Goal: Information Seeking & Learning: Learn about a topic

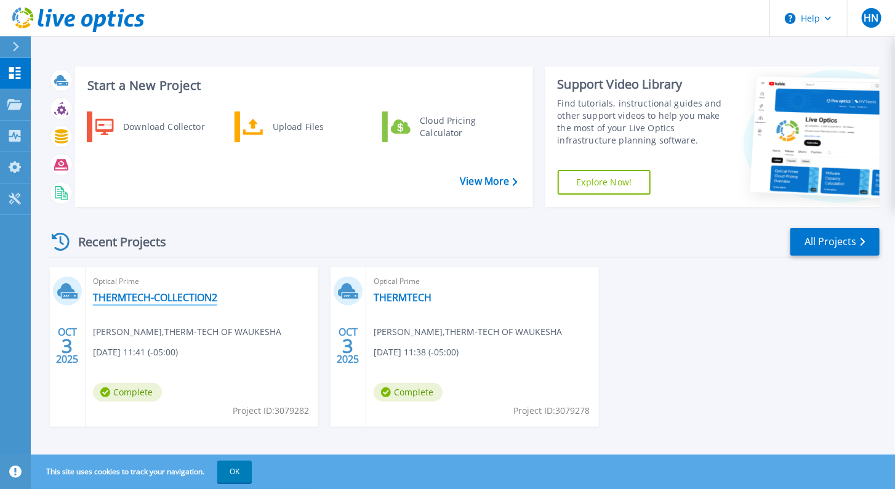
click at [134, 301] on link "THERMTECH-COLLECTION2" at bounding box center [155, 297] width 124 height 12
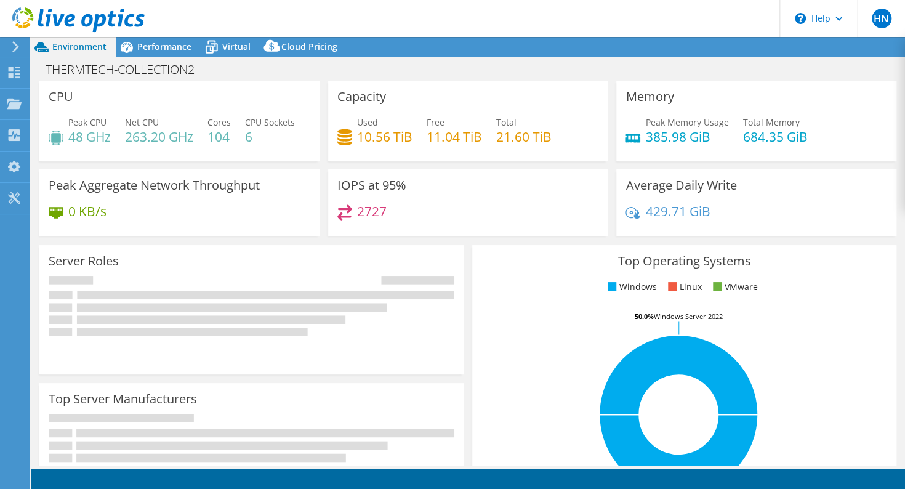
select select "USD"
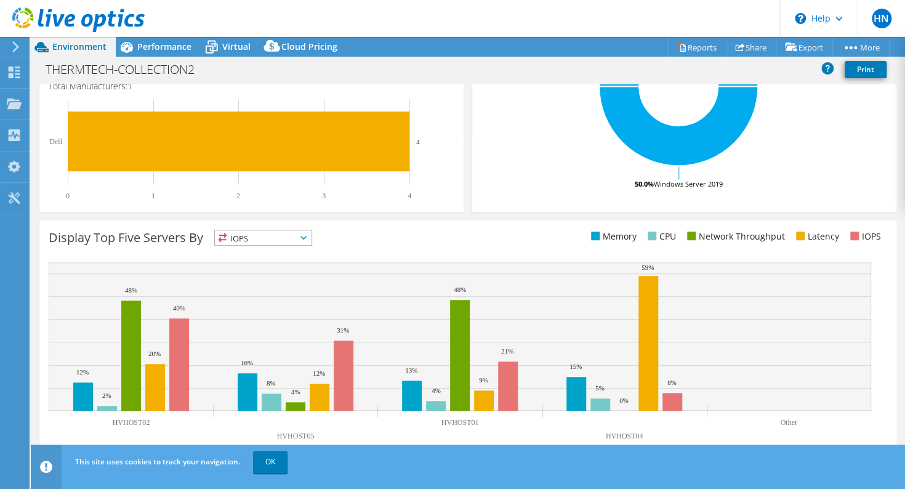
scroll to position [366, 0]
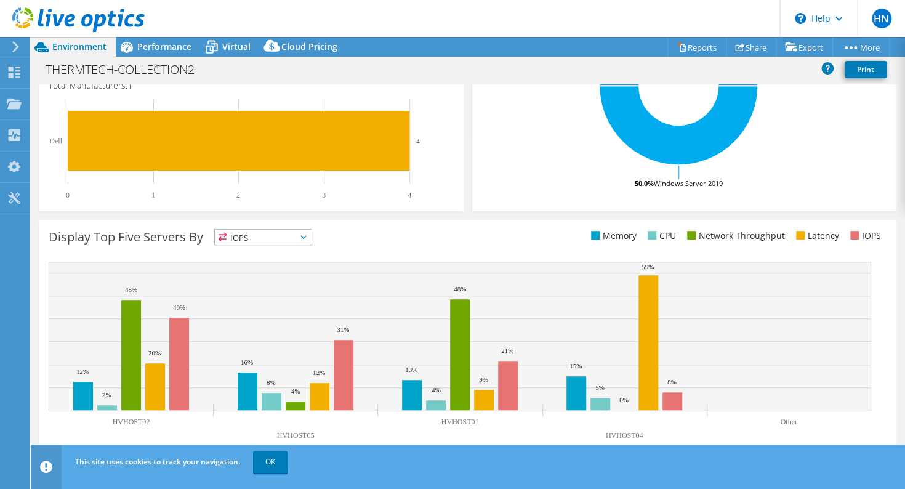
click at [307, 238] on icon at bounding box center [303, 237] width 6 height 4
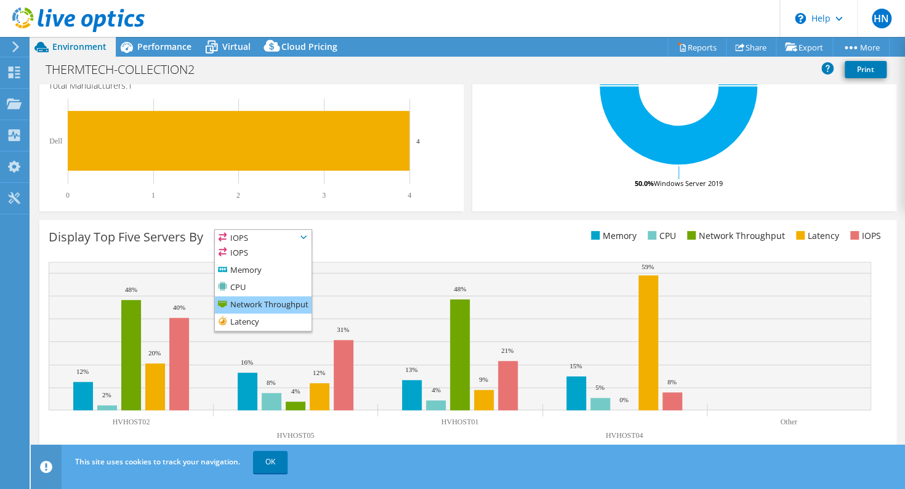
click at [299, 300] on li "Network Throughput" at bounding box center [263, 304] width 97 height 17
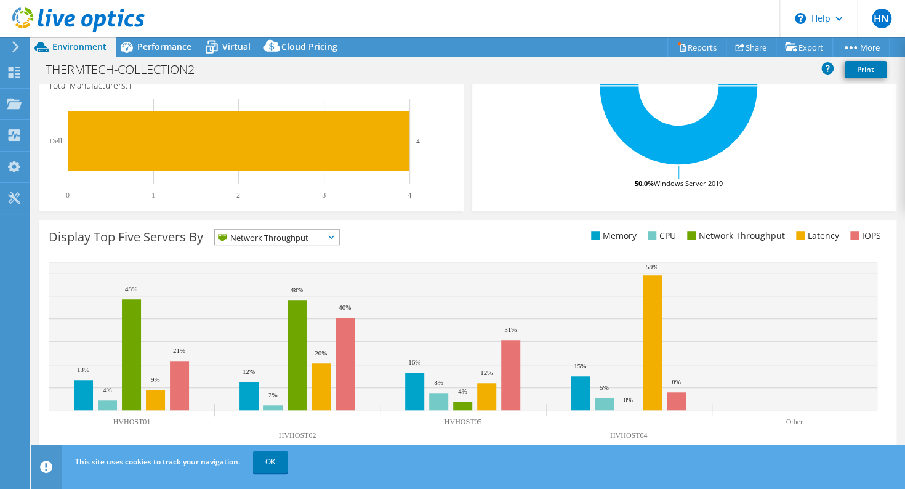
click at [334, 236] on icon at bounding box center [331, 237] width 6 height 4
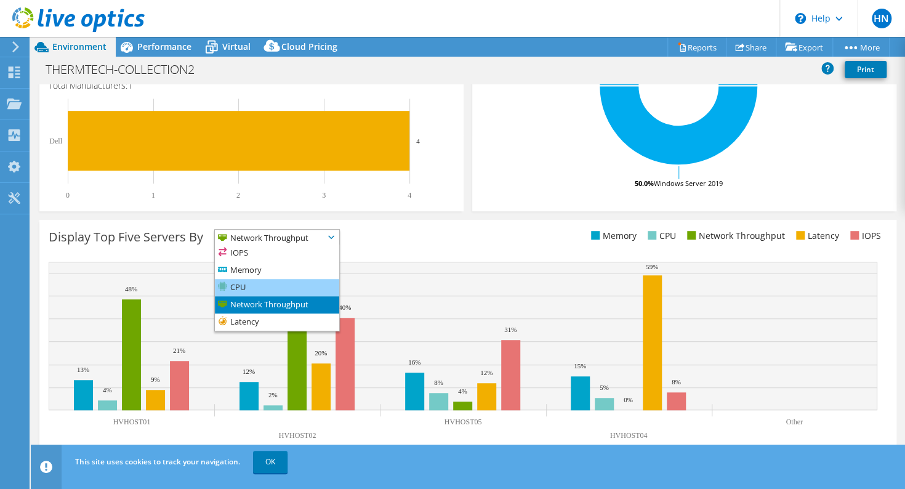
click at [259, 286] on li "CPU" at bounding box center [277, 287] width 124 height 17
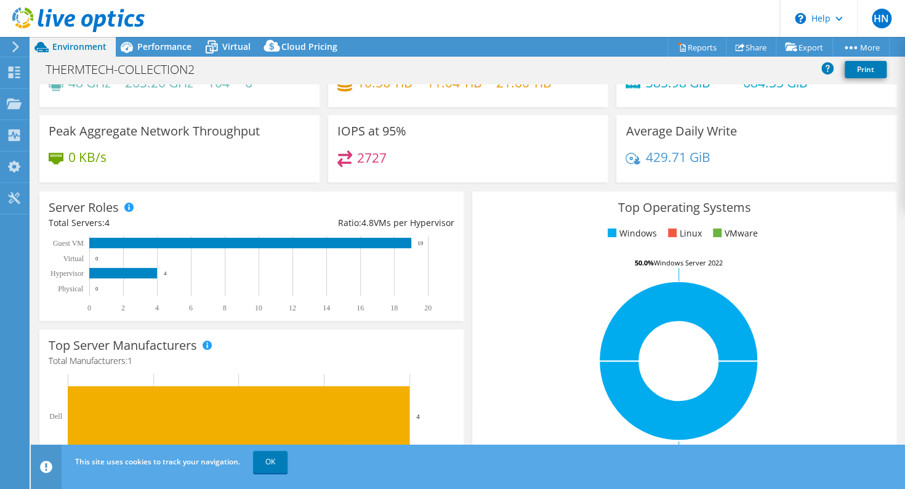
scroll to position [0, 0]
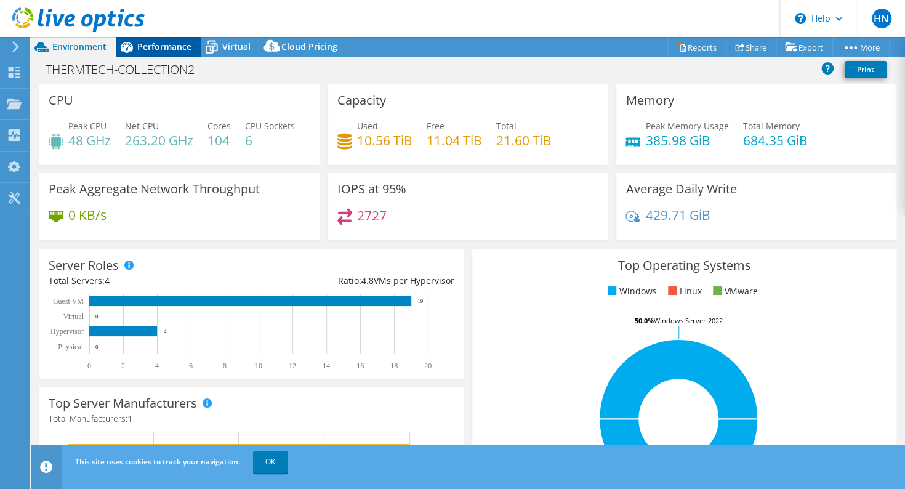
click at [159, 39] on div "Performance" at bounding box center [158, 47] width 85 height 20
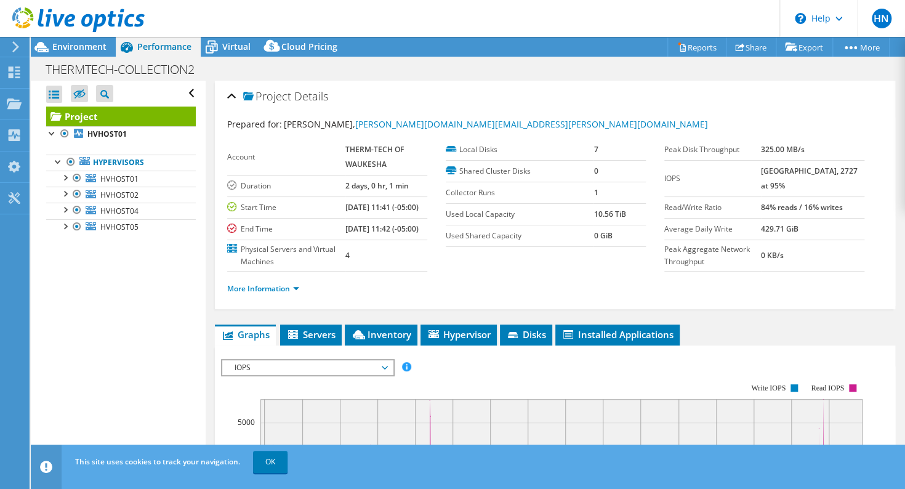
click at [60, 334] on div "Open All Close All Hide Excluded Nodes Project Tree Filter" at bounding box center [118, 273] width 174 height 384
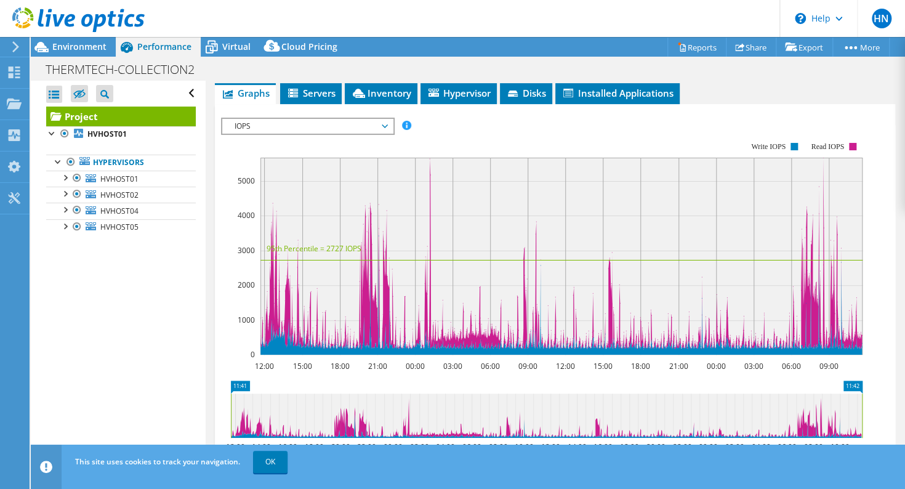
scroll to position [180, 0]
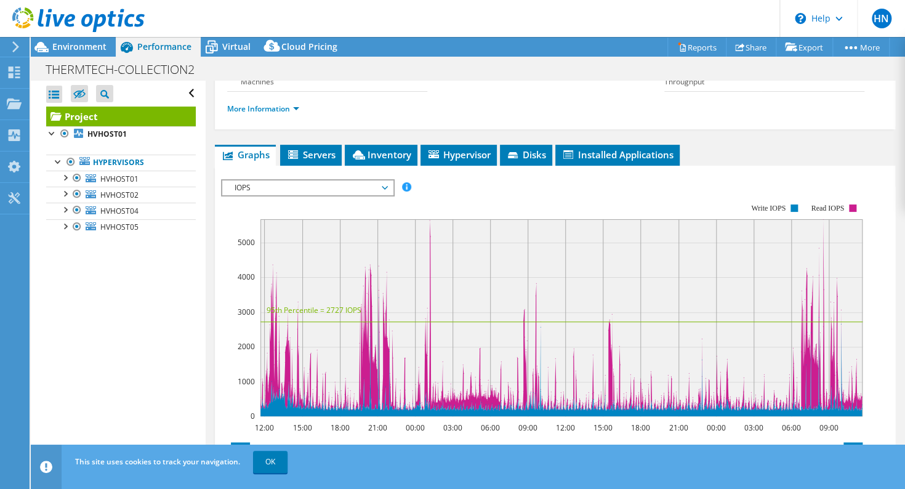
click at [348, 195] on span "IOPS" at bounding box center [307, 187] width 158 height 15
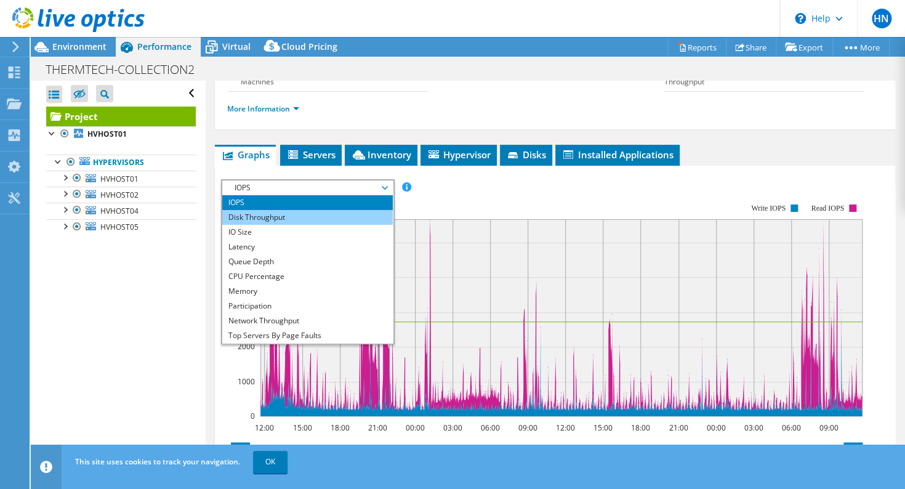
click at [313, 225] on li "Disk Throughput" at bounding box center [307, 217] width 170 height 15
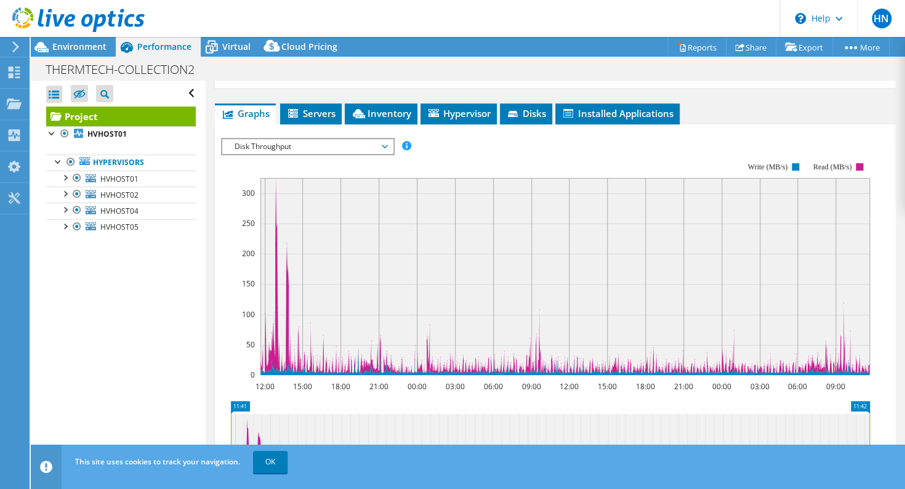
scroll to position [241, 0]
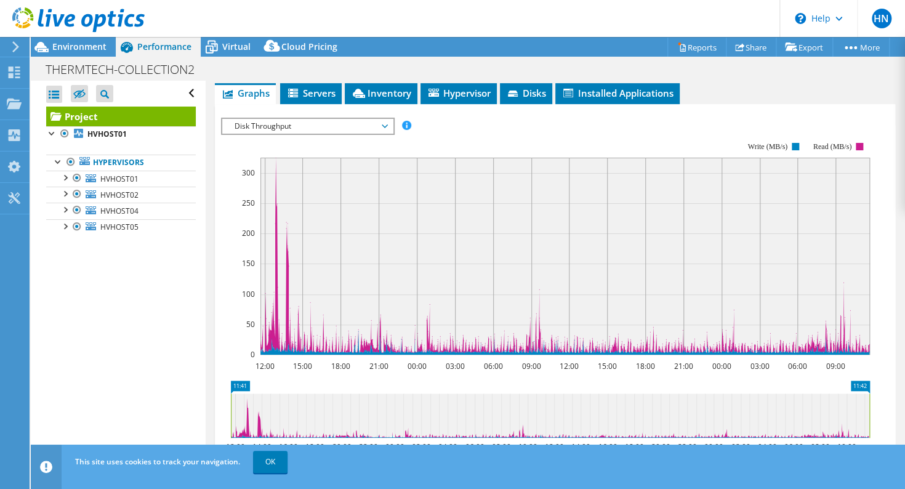
click at [388, 134] on span "Disk Throughput" at bounding box center [307, 126] width 170 height 15
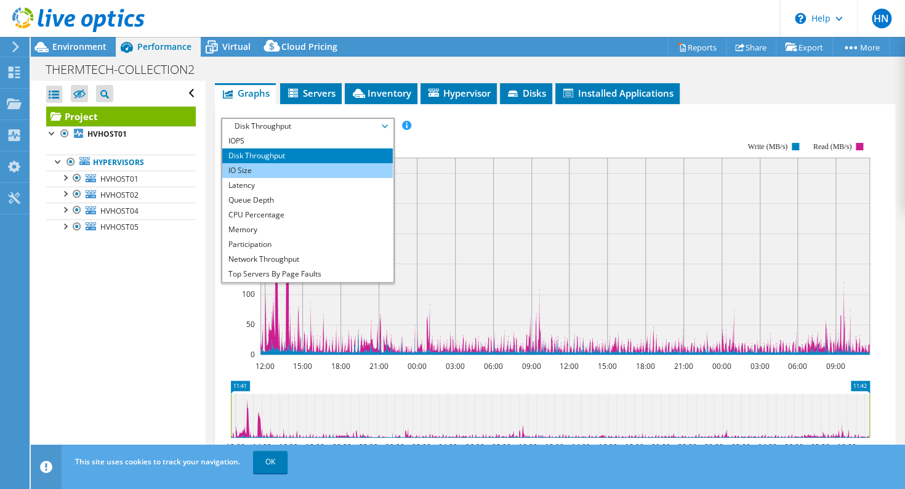
click at [331, 178] on li "IO Size" at bounding box center [307, 170] width 170 height 15
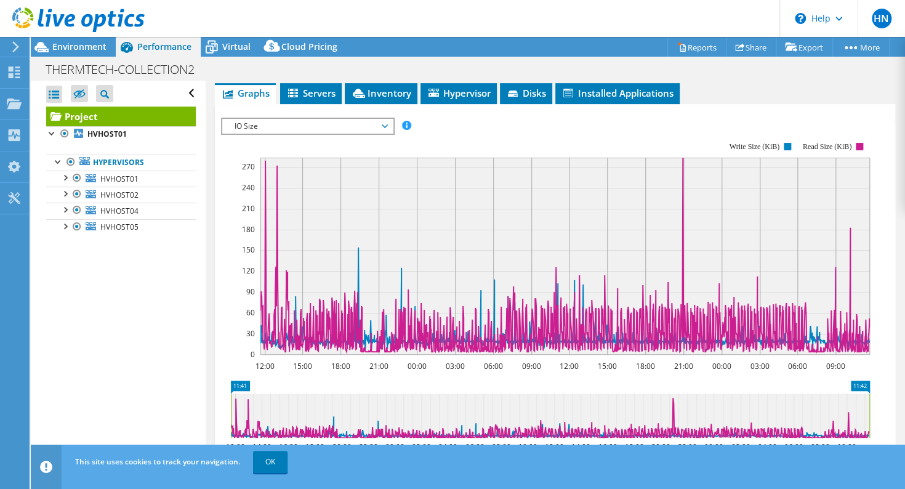
click at [384, 134] on span "IO Size" at bounding box center [307, 126] width 158 height 15
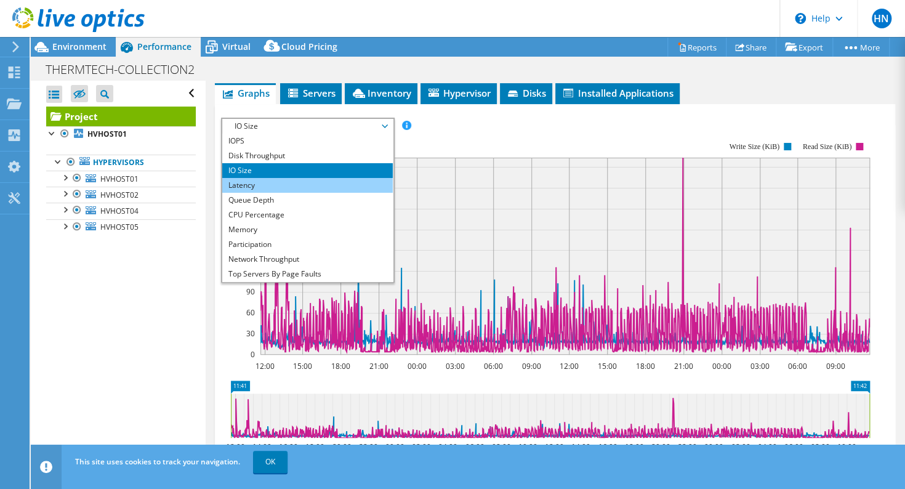
click at [343, 193] on li "Latency" at bounding box center [307, 185] width 170 height 15
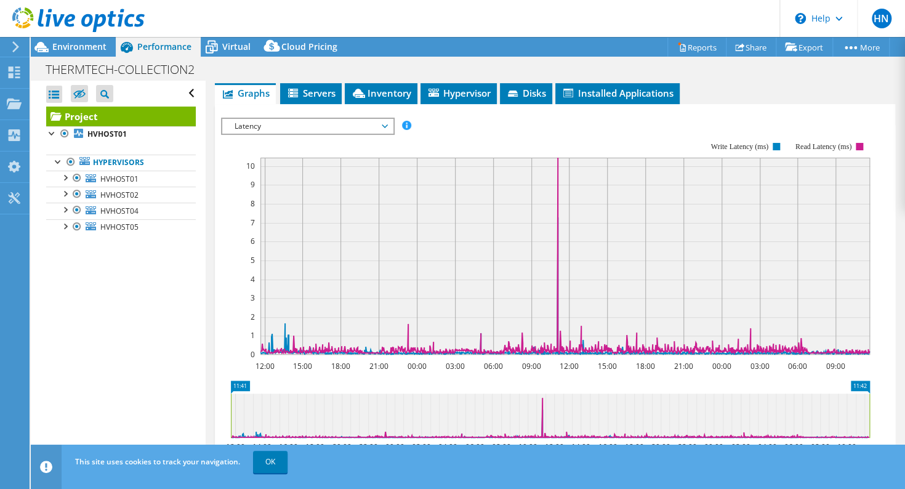
click at [389, 134] on span "Latency" at bounding box center [307, 126] width 170 height 15
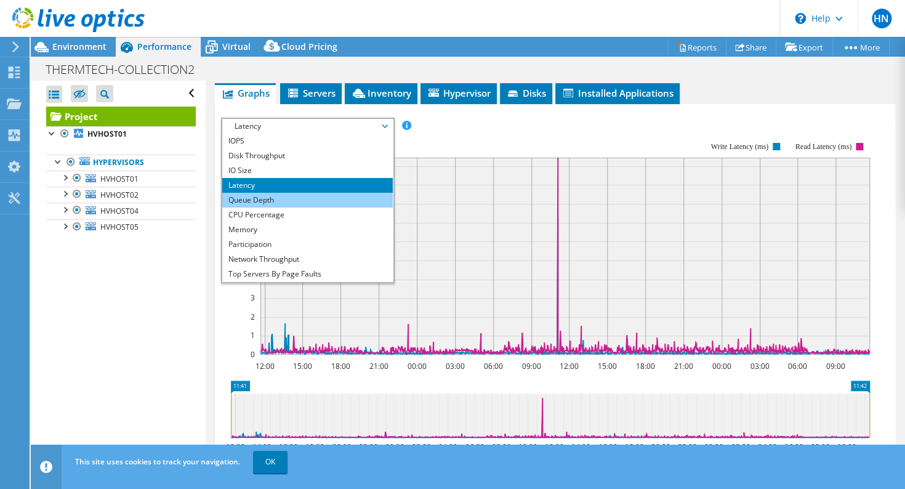
click at [349, 207] on li "Queue Depth" at bounding box center [307, 200] width 170 height 15
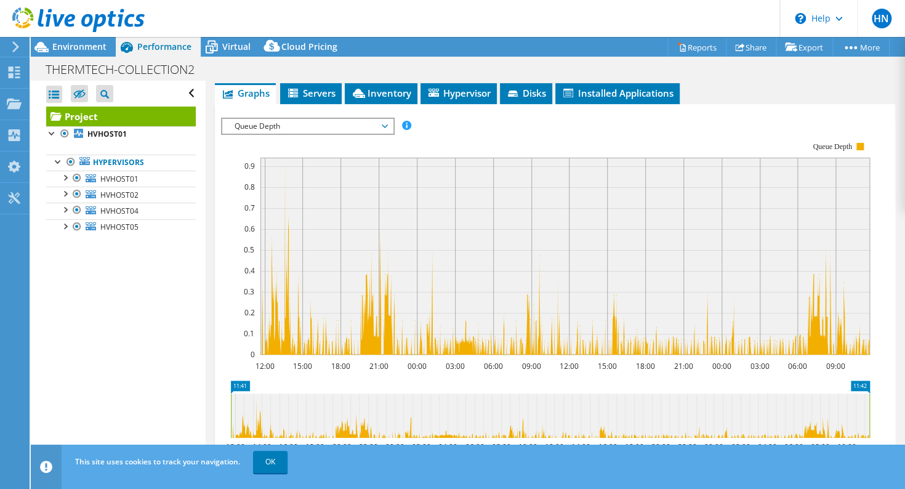
click at [387, 134] on span "Queue Depth" at bounding box center [307, 126] width 170 height 15
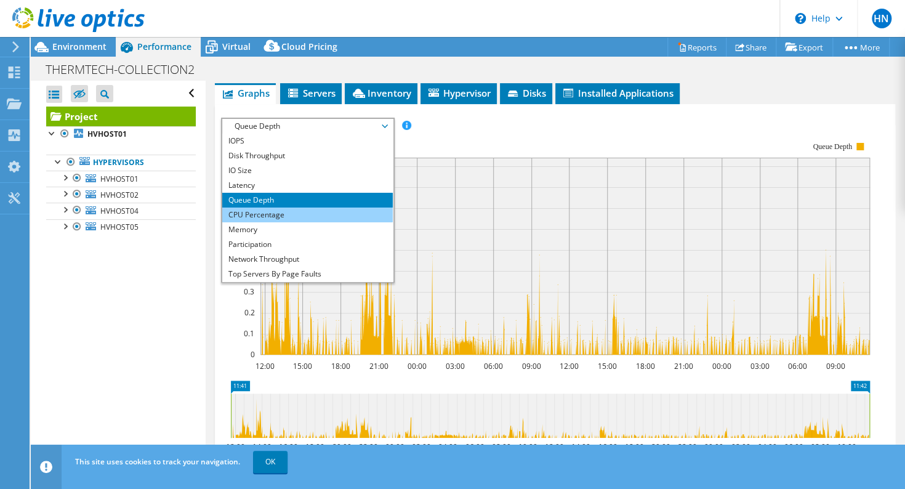
click at [333, 222] on li "CPU Percentage" at bounding box center [307, 214] width 170 height 15
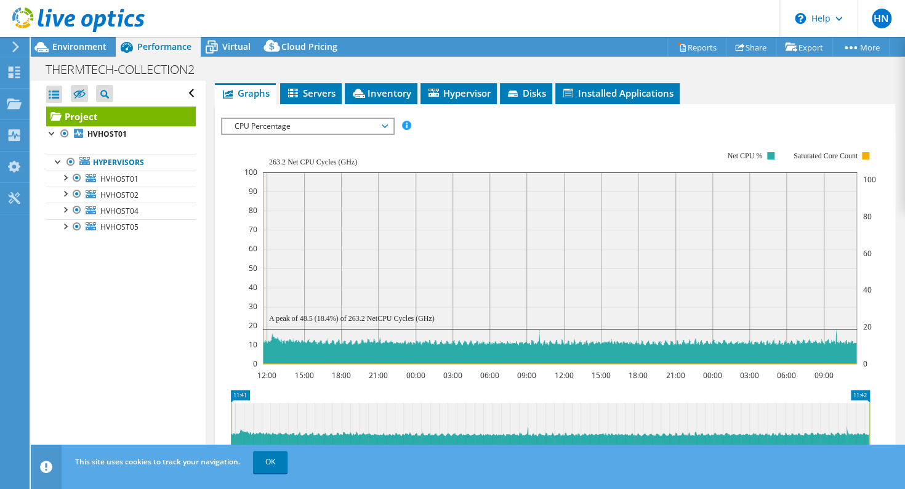
click at [387, 134] on span "CPU Percentage" at bounding box center [307, 126] width 170 height 15
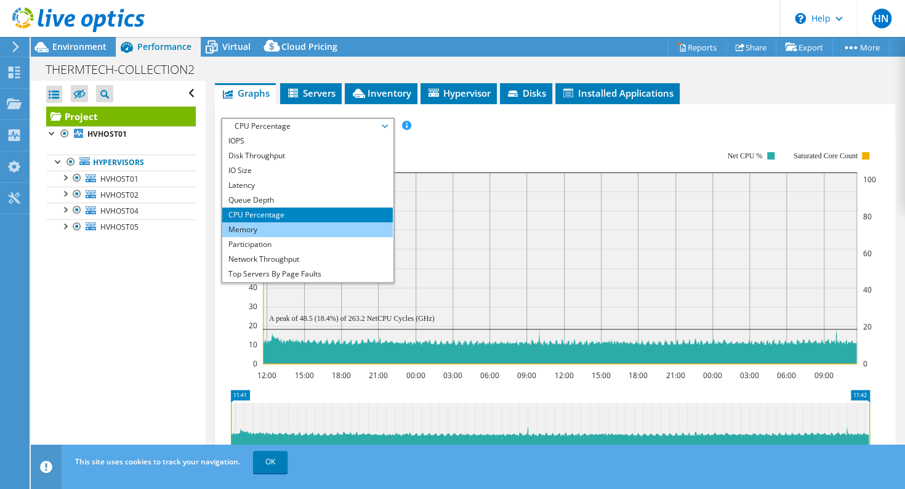
click at [318, 237] on li "Memory" at bounding box center [307, 229] width 170 height 15
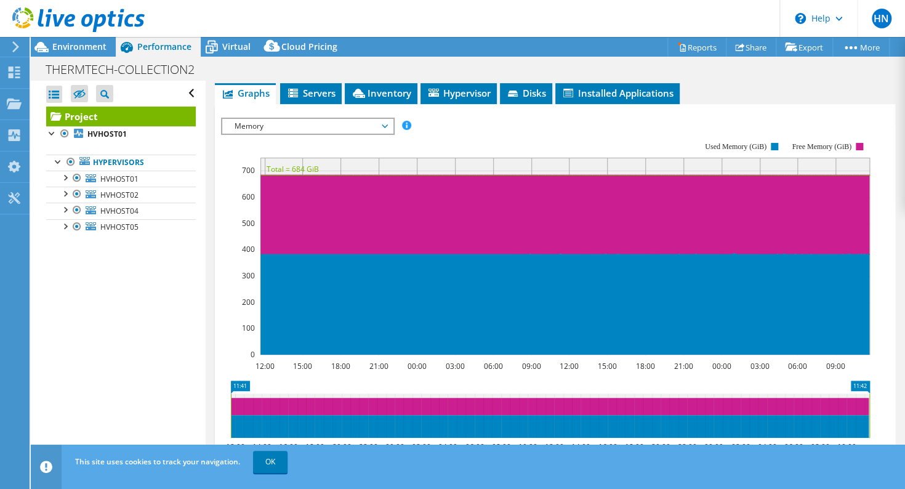
click at [385, 134] on span "Memory" at bounding box center [307, 126] width 158 height 15
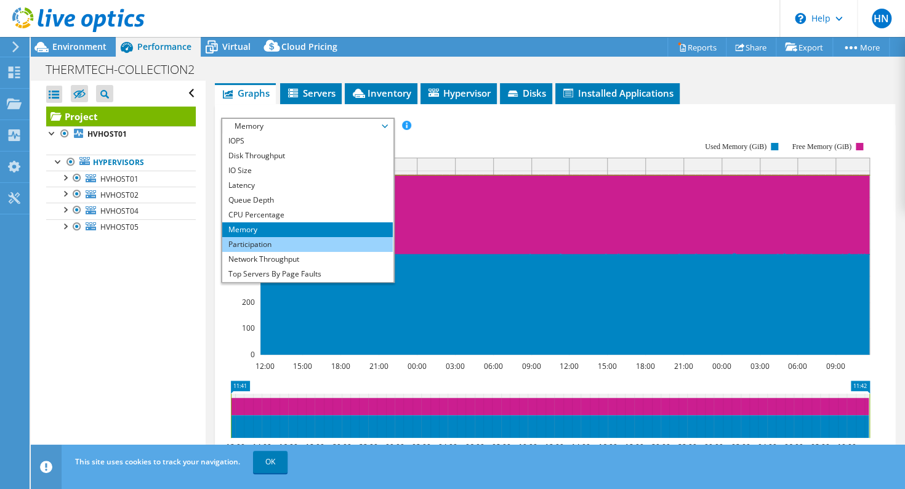
click at [329, 252] on li "Participation" at bounding box center [307, 244] width 170 height 15
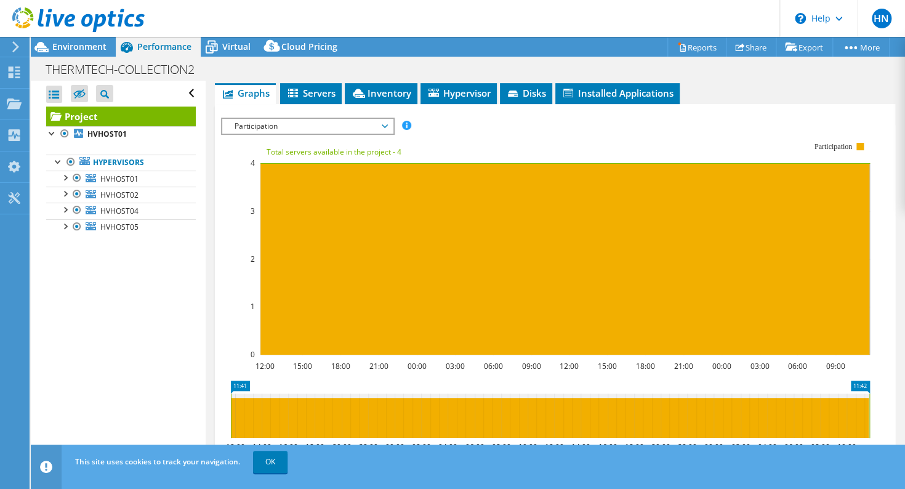
click at [387, 134] on span "Participation" at bounding box center [307, 126] width 170 height 15
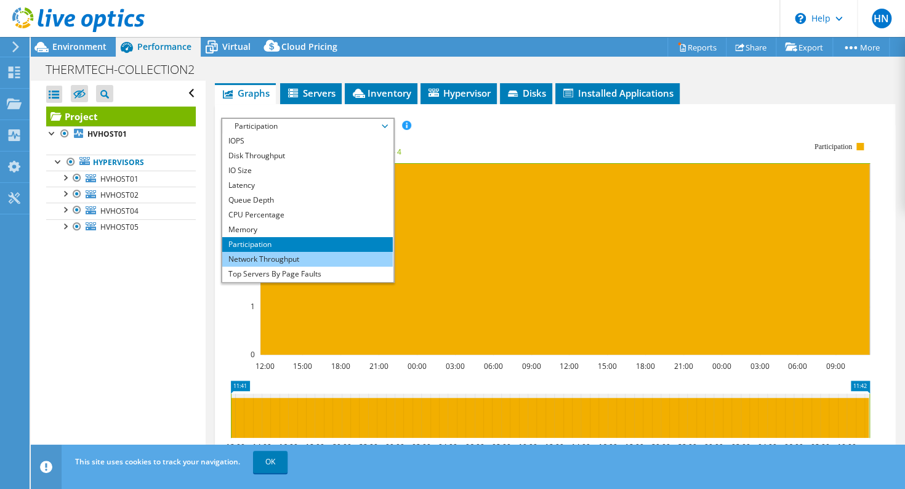
click at [331, 267] on li "Network Throughput" at bounding box center [307, 259] width 170 height 15
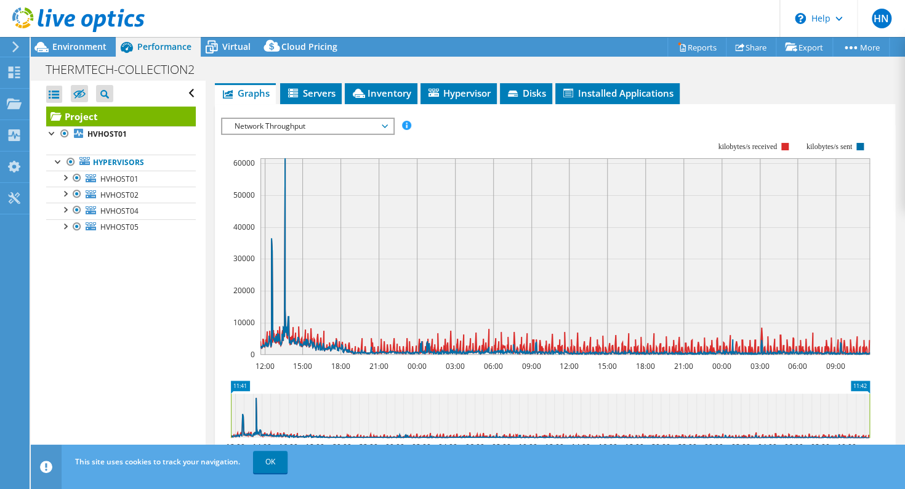
click at [380, 134] on span "Network Throughput" at bounding box center [307, 126] width 158 height 15
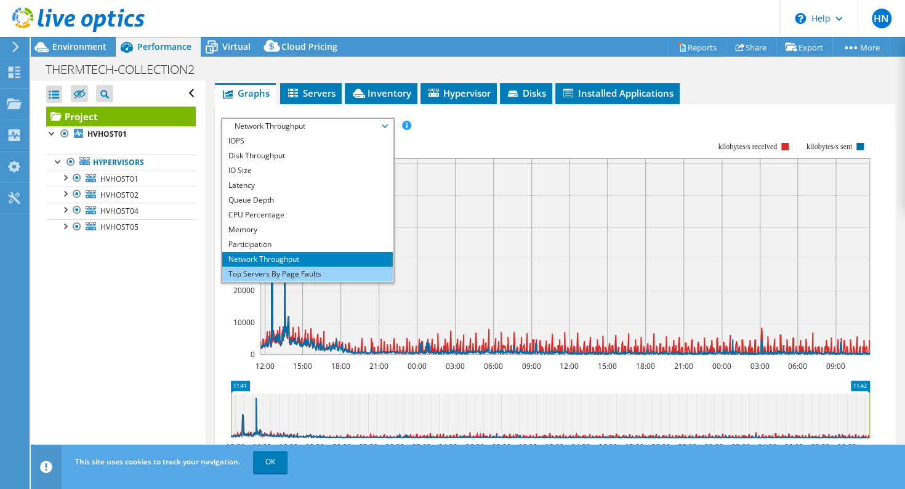
click at [297, 281] on li "Top Servers By Page Faults" at bounding box center [307, 274] width 170 height 15
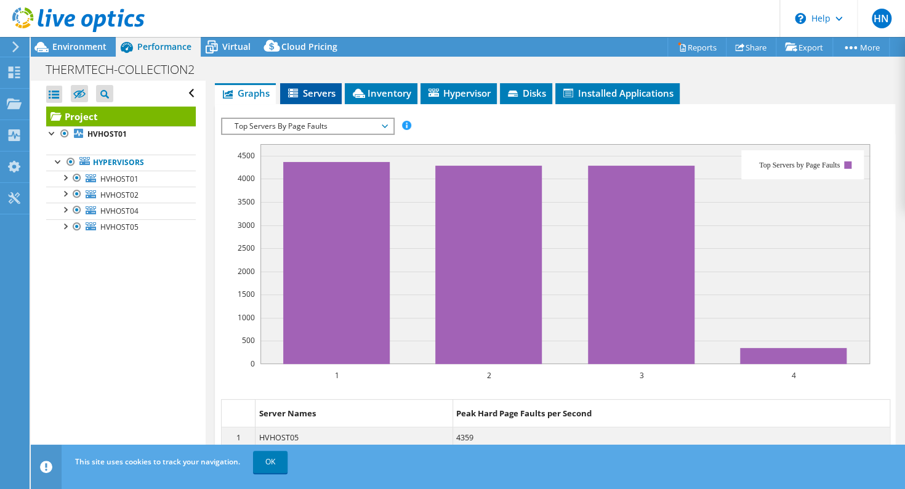
click at [310, 99] on span "Servers" at bounding box center [310, 93] width 49 height 12
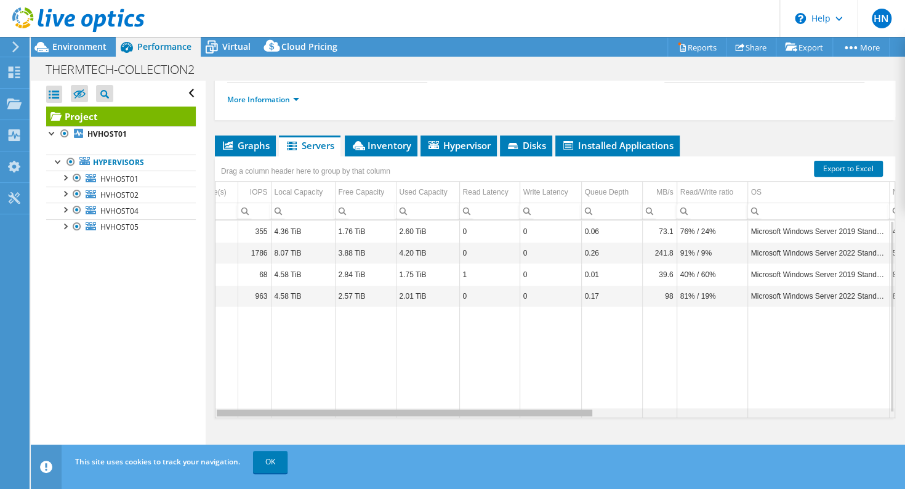
scroll to position [0, 0]
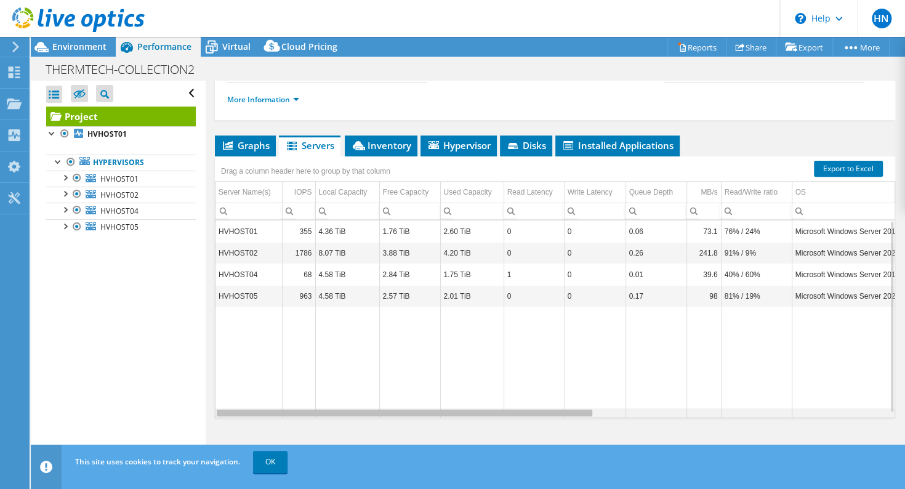
drag, startPoint x: 585, startPoint y: 411, endPoint x: 470, endPoint y: 403, distance: 115.4
click at [470, 403] on body "HN End User [PERSON_NAME] [PERSON_NAME][DOMAIN_NAME][EMAIL_ADDRESS][PERSON_NAME…" at bounding box center [452, 244] width 905 height 489
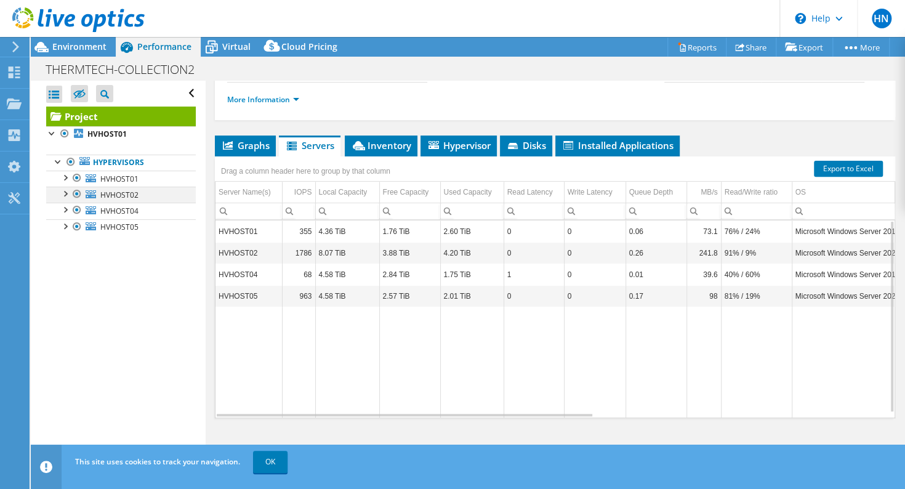
click at [64, 193] on div at bounding box center [64, 192] width 12 height 12
click at [65, 191] on div at bounding box center [64, 192] width 12 height 12
click at [459, 144] on span "Hypervisor" at bounding box center [459, 145] width 64 height 12
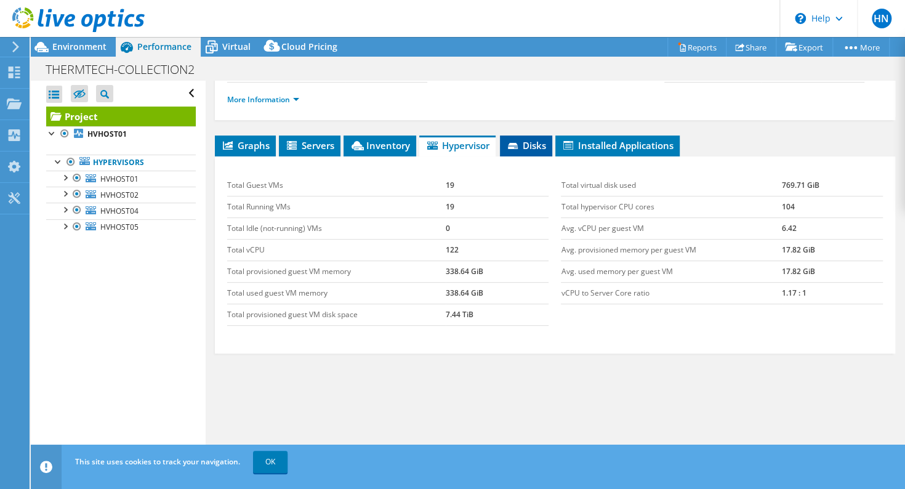
click at [539, 147] on span "Disks" at bounding box center [526, 145] width 40 height 12
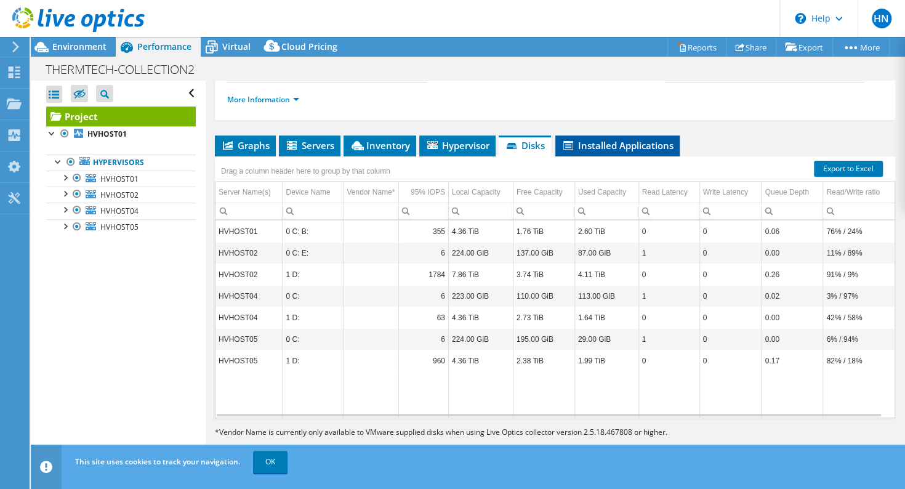
click at [587, 145] on span "Installed Applications" at bounding box center [617, 145] width 112 height 12
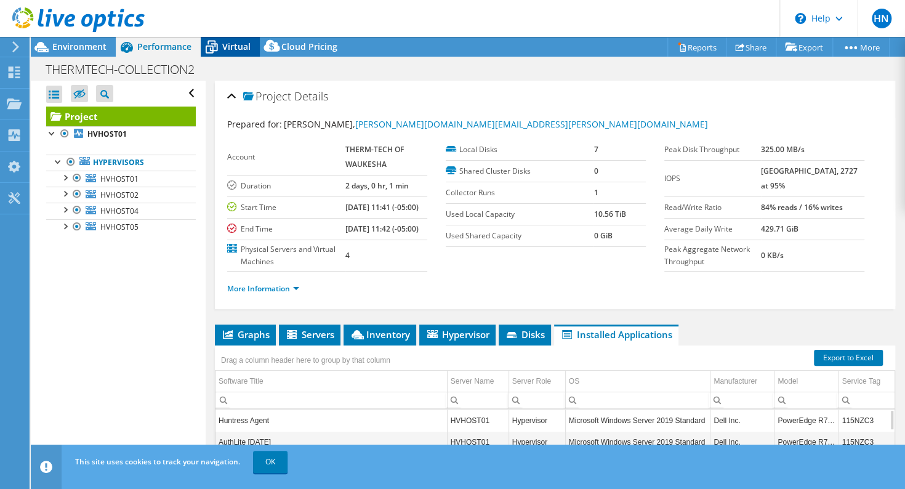
click at [222, 42] on span "Virtual" at bounding box center [236, 47] width 28 height 12
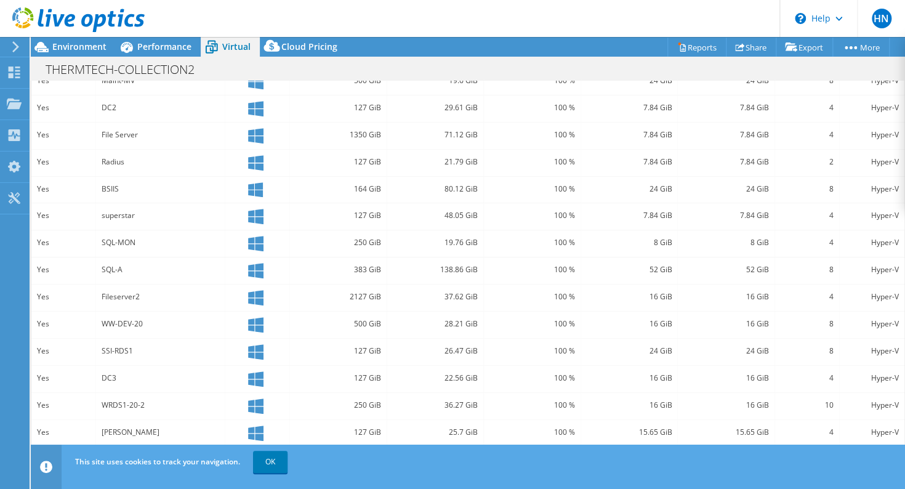
scroll to position [332, 0]
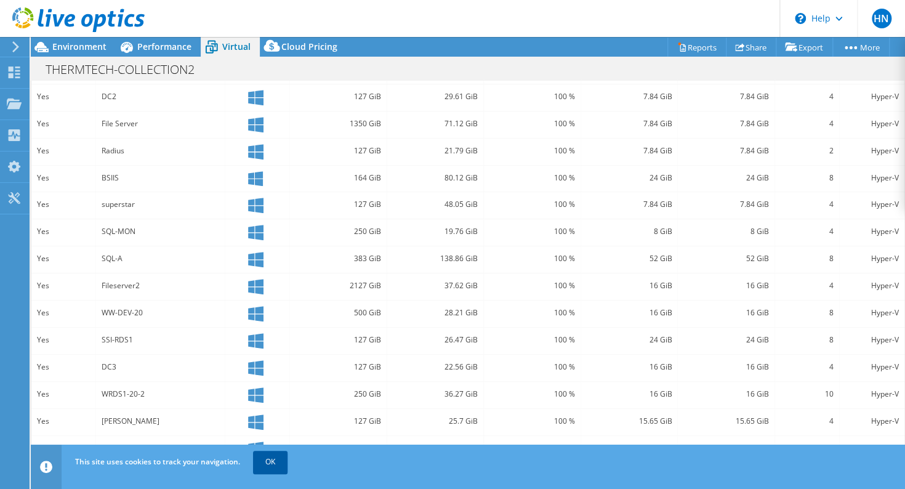
click at [270, 459] on link "OK" at bounding box center [270, 462] width 34 height 22
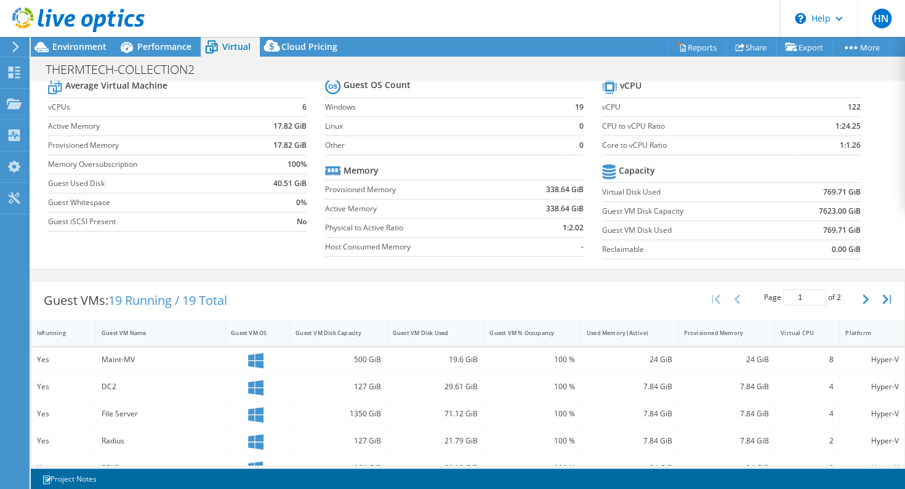
scroll to position [0, 0]
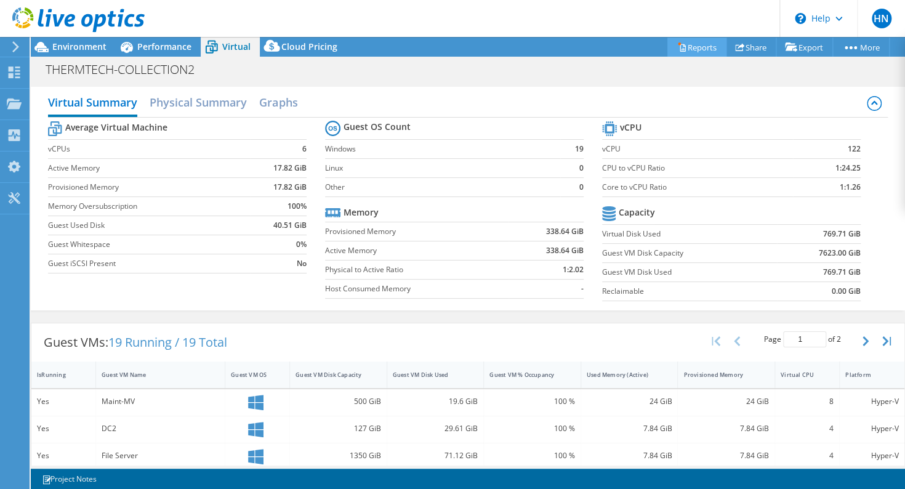
click at [692, 49] on link "Reports" at bounding box center [696, 47] width 59 height 19
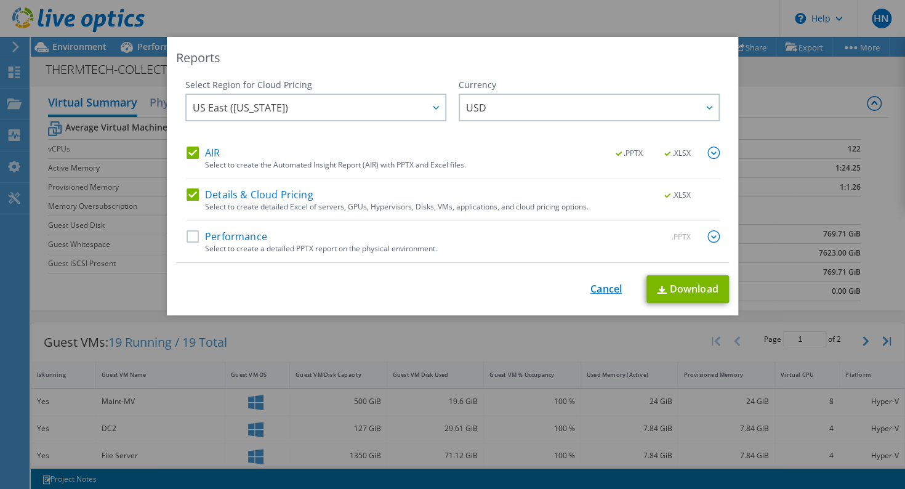
click at [607, 287] on link "Cancel" at bounding box center [605, 289] width 31 height 12
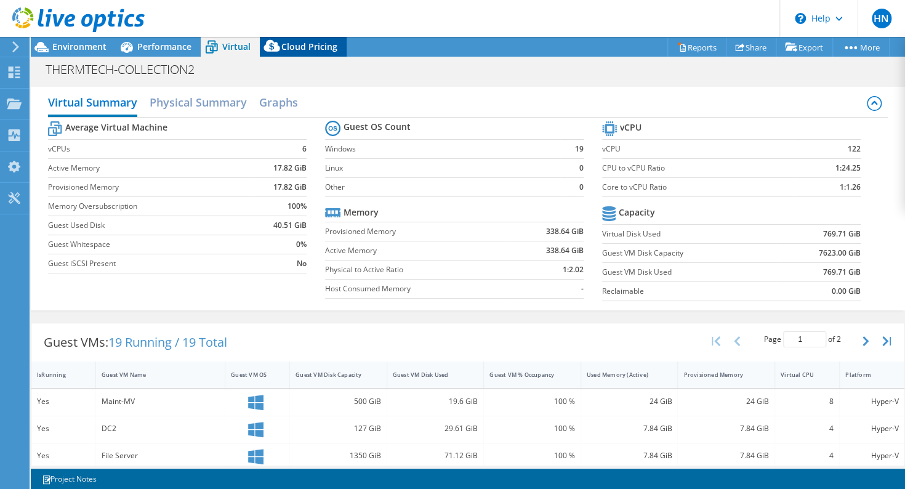
click at [276, 49] on icon at bounding box center [271, 46] width 16 height 12
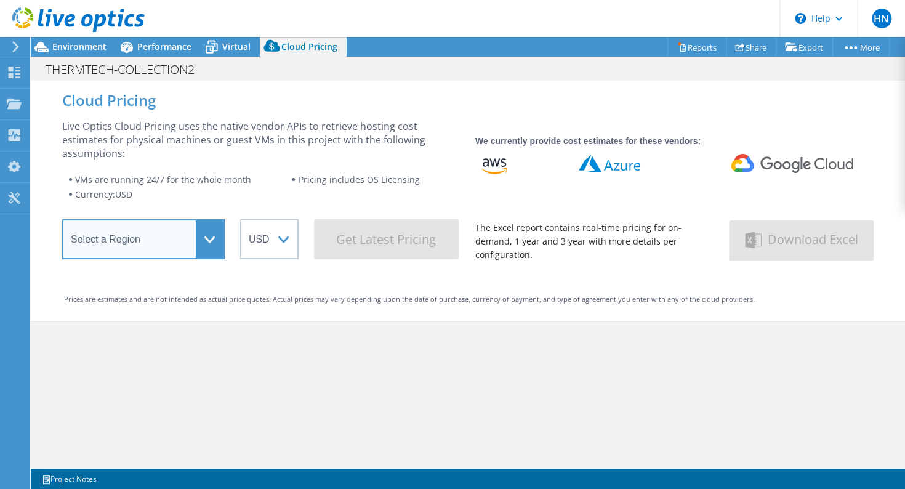
click at [212, 244] on select "Select a Region [GEOGRAPHIC_DATA] ([GEOGRAPHIC_DATA]) [GEOGRAPHIC_DATA] ([GEOGR…" at bounding box center [143, 239] width 162 height 40
select select "USEast"
click at [62, 219] on select "Select a Region [GEOGRAPHIC_DATA] ([GEOGRAPHIC_DATA]) [GEOGRAPHIC_DATA] ([GEOGR…" at bounding box center [143, 239] width 162 height 40
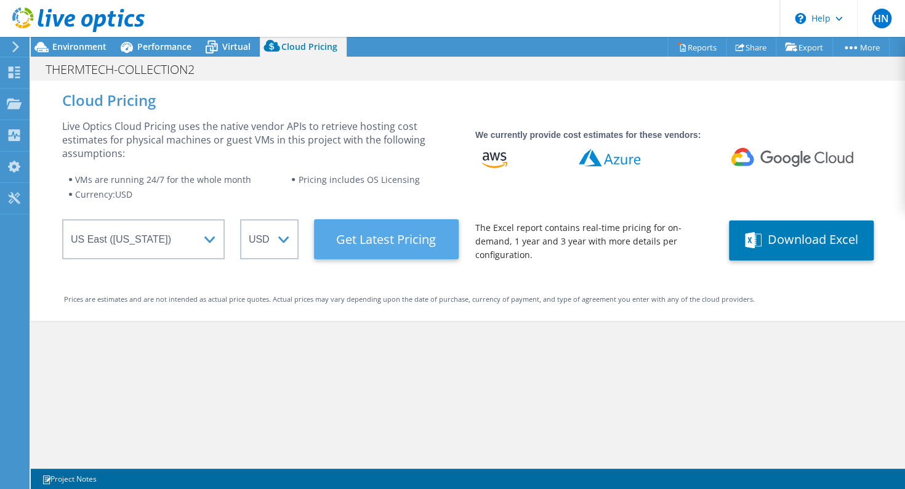
click at [314, 259] on Latest "Get Latest Pricing" at bounding box center [386, 239] width 145 height 40
